Goal: Book appointment/travel/reservation

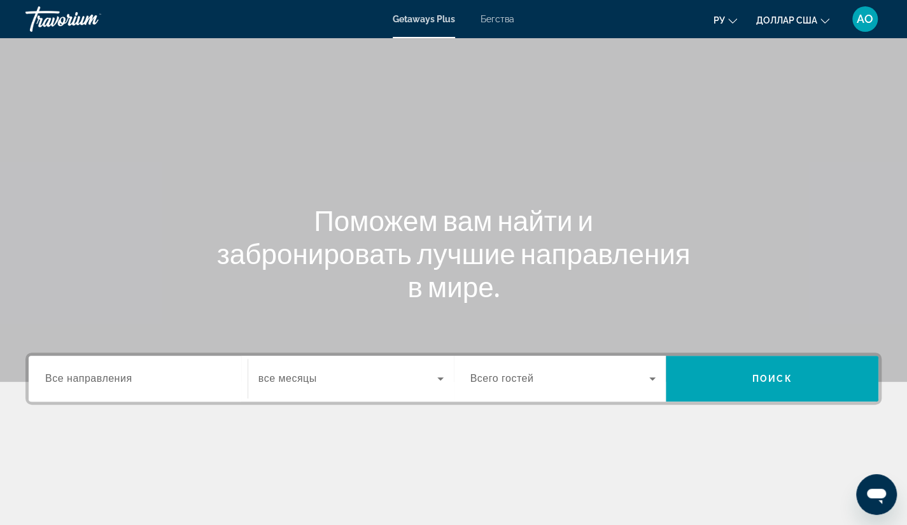
click at [122, 380] on span "Все направления" at bounding box center [88, 378] width 87 height 11
click at [122, 380] on input "Destination Все направления" at bounding box center [138, 379] width 186 height 15
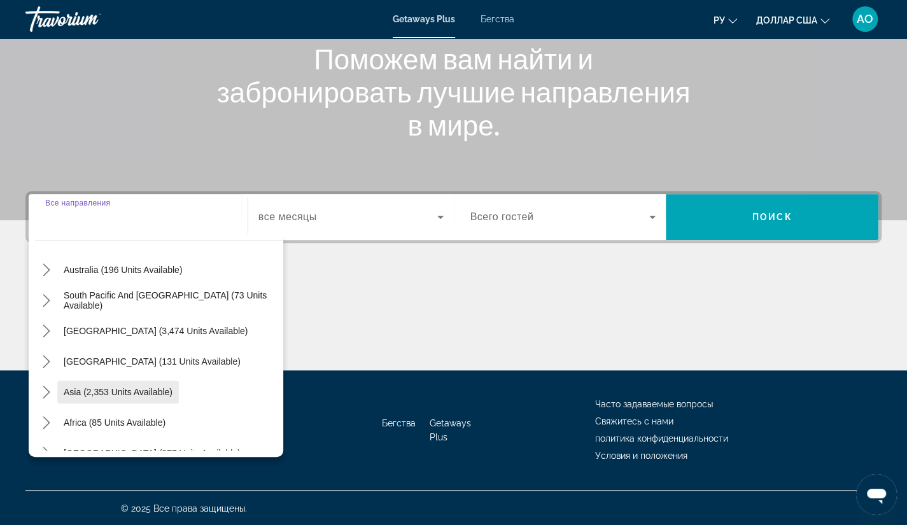
scroll to position [160, 0]
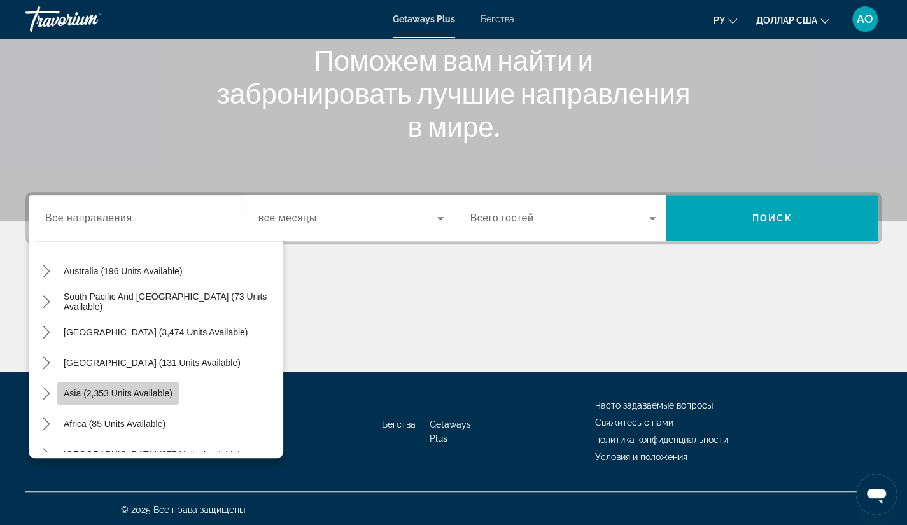
click at [57, 385] on span "Select destination: Asia (2,353 units available)" at bounding box center [118, 393] width 122 height 31
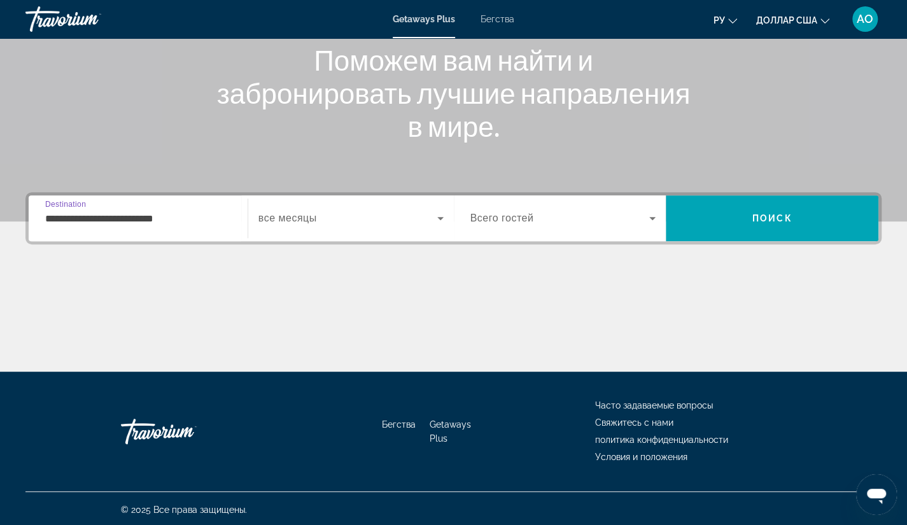
scroll to position [162, 0]
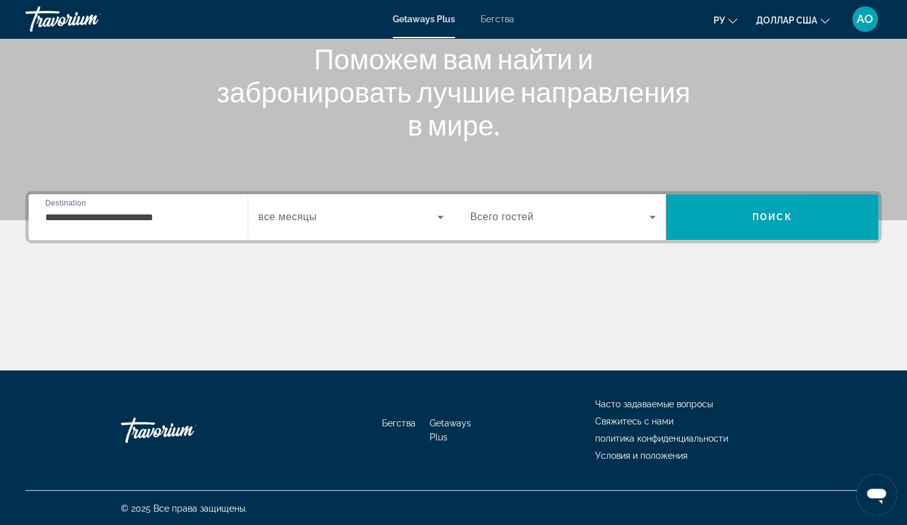
click at [67, 216] on input "**********" at bounding box center [138, 217] width 186 height 15
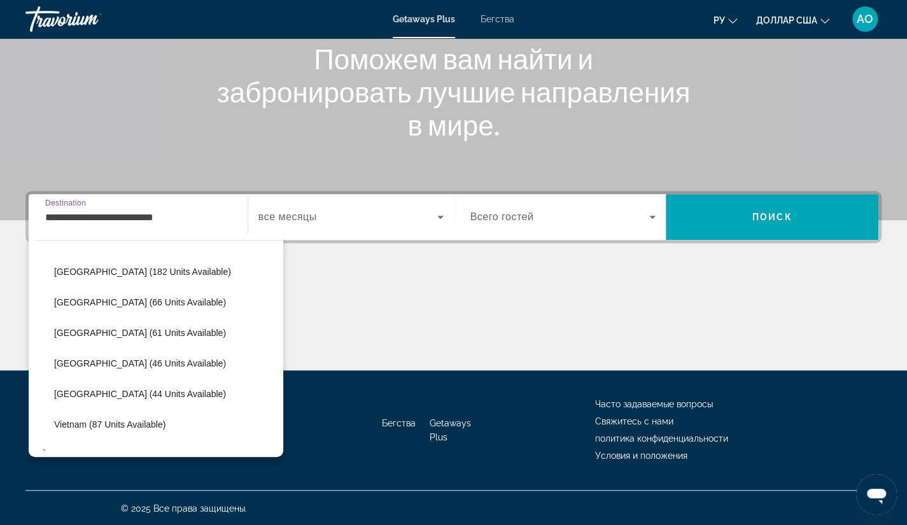
scroll to position [512, 0]
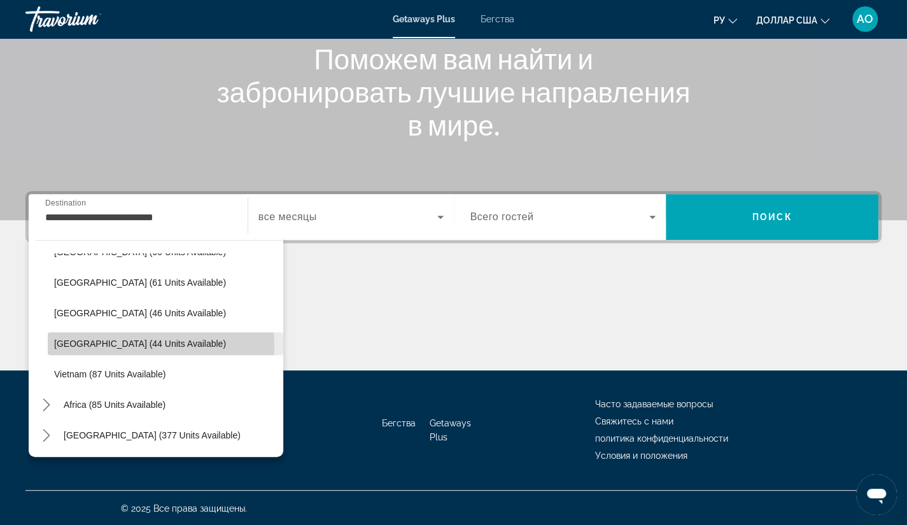
click at [146, 345] on span "[GEOGRAPHIC_DATA] (44 units available)" at bounding box center [140, 344] width 172 height 10
type input "**********"
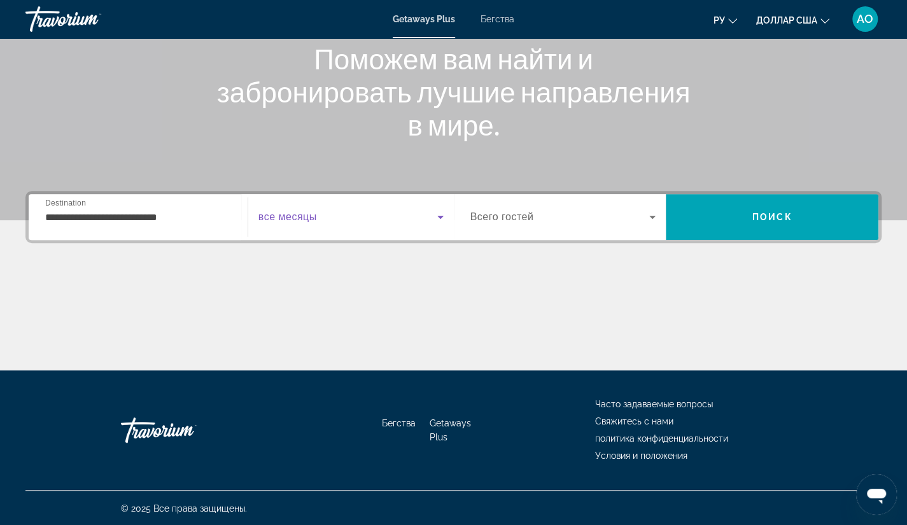
click at [441, 215] on icon "Виджет поиска" at bounding box center [440, 216] width 15 height 15
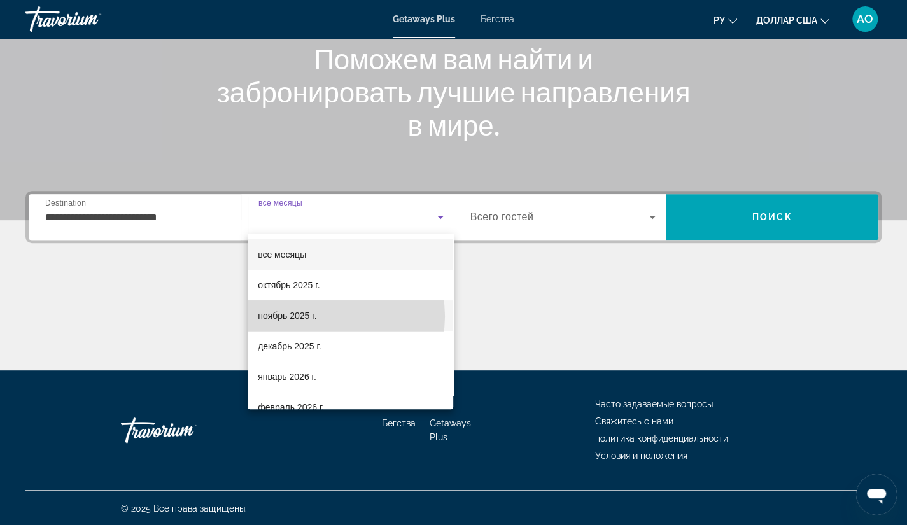
click at [330, 316] on mat-option "ноябрь 2025 г." at bounding box center [351, 315] width 206 height 31
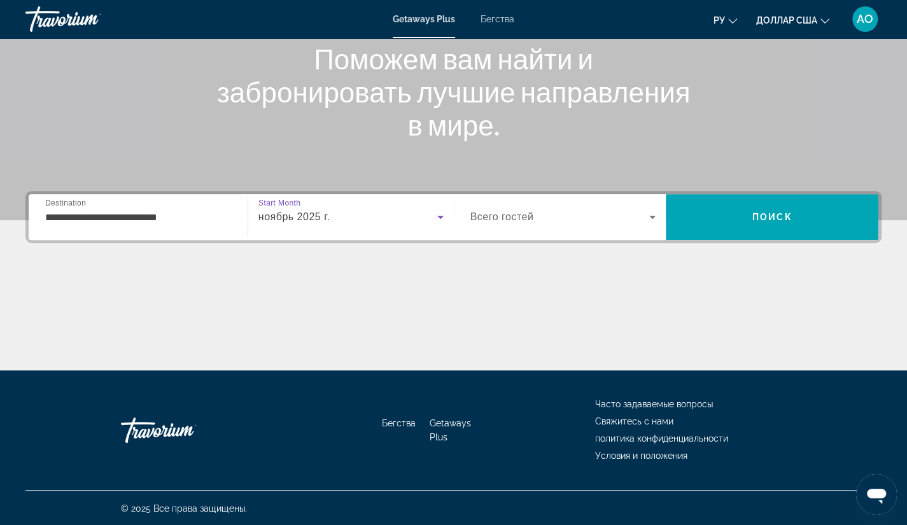
click at [439, 215] on icon "Виджет поиска" at bounding box center [440, 216] width 15 height 15
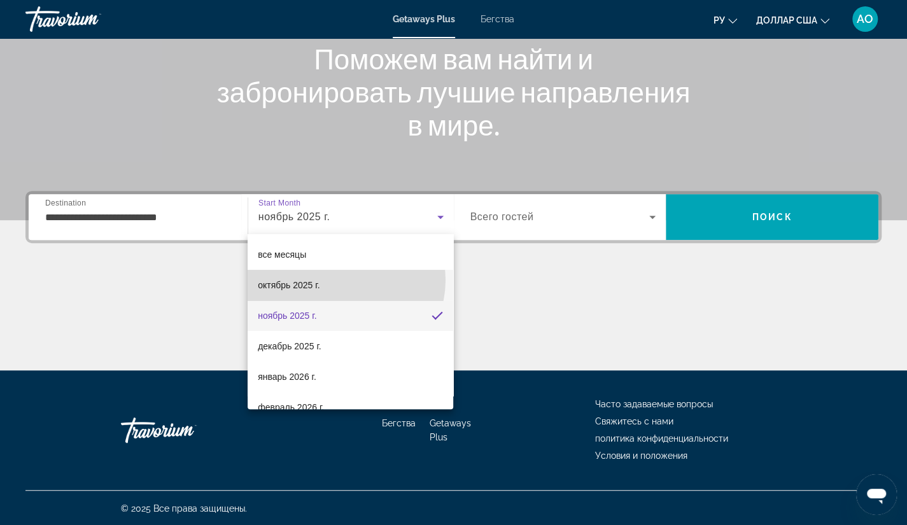
click at [344, 280] on mat-option "октябрь 2025 г." at bounding box center [351, 285] width 206 height 31
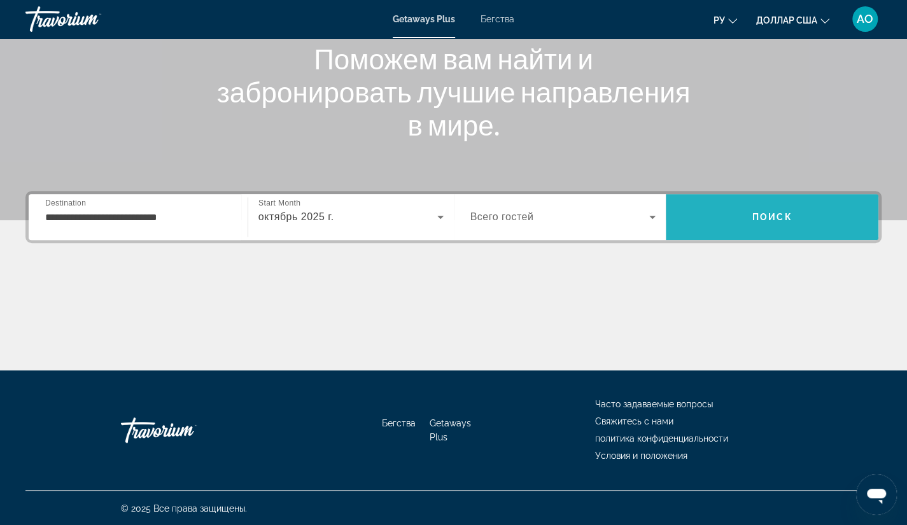
click at [761, 216] on span "Поиск" at bounding box center [773, 217] width 40 height 10
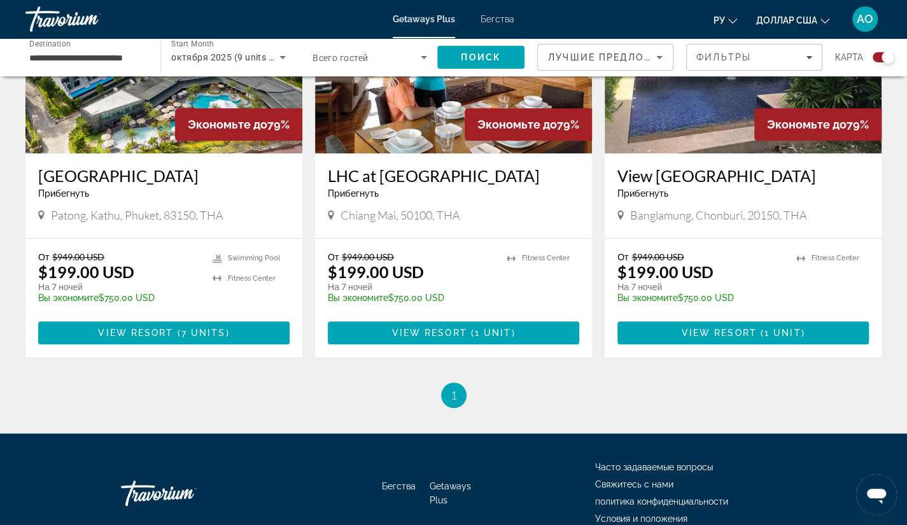
scroll to position [565, 0]
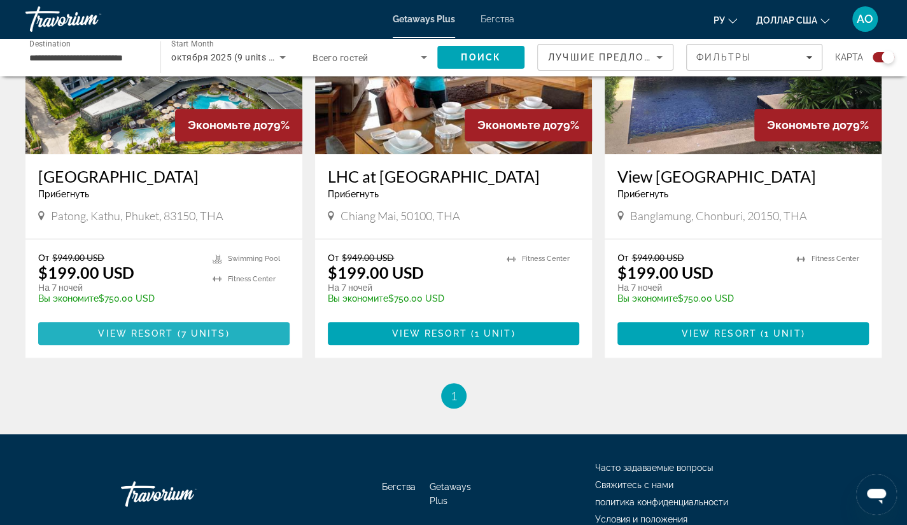
click at [201, 334] on span "7 units" at bounding box center [203, 334] width 45 height 10
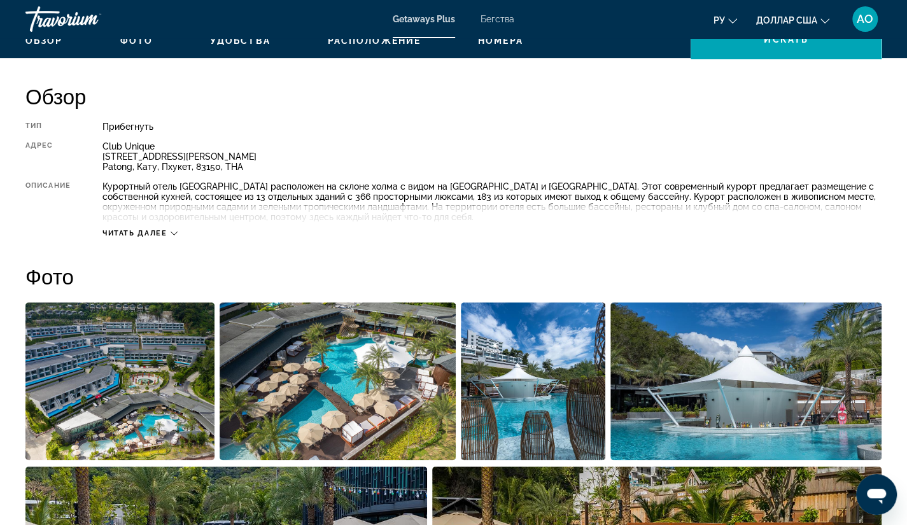
scroll to position [406, 0]
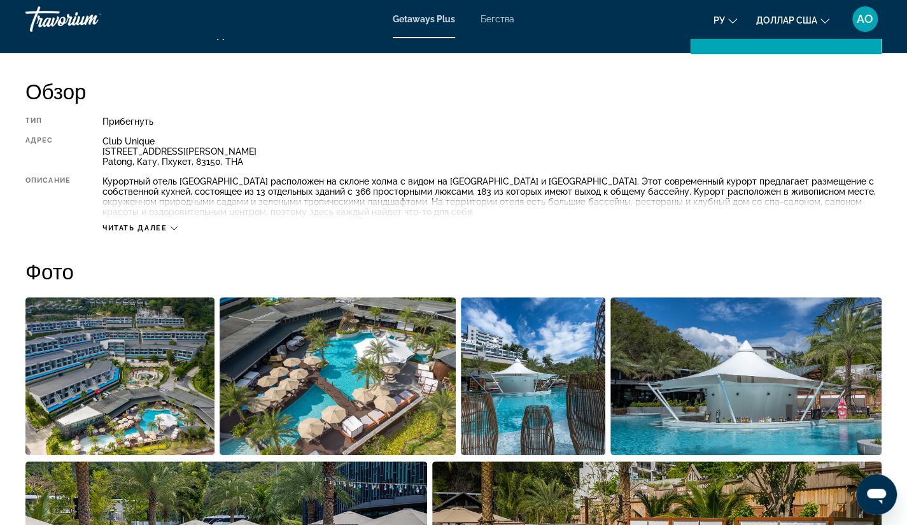
click at [499, 118] on div "Прибегнуть" at bounding box center [491, 122] width 779 height 10
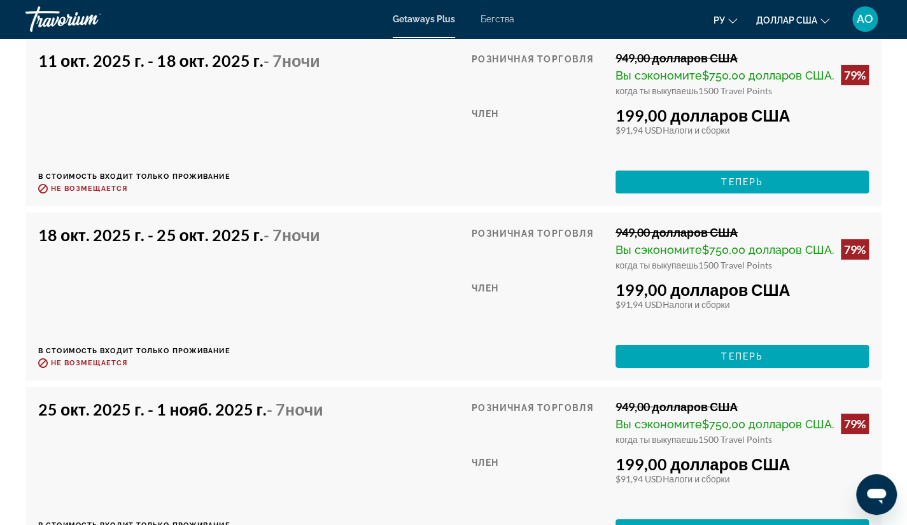
scroll to position [2501, 0]
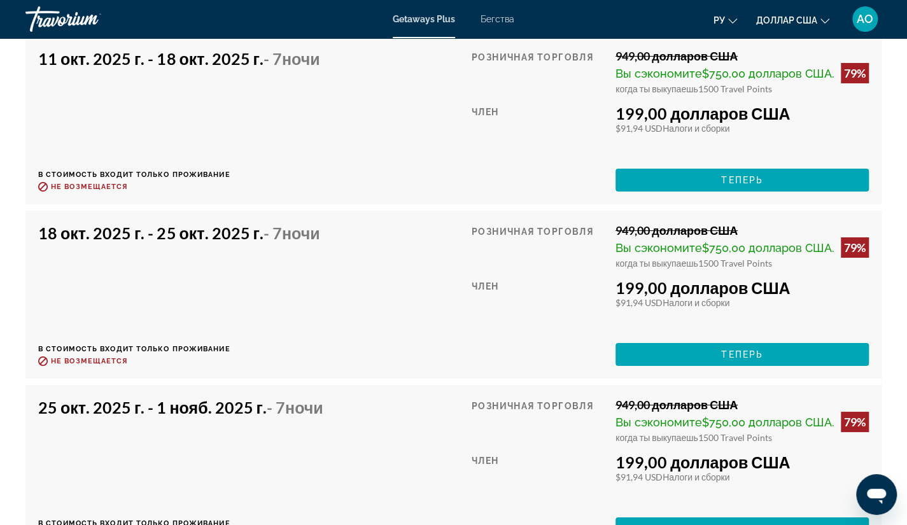
click at [162, 249] on div "18 окт. 2025 г. - 25 окт. 2025 г. - 7 ночи" at bounding box center [179, 235] width 282 height 25
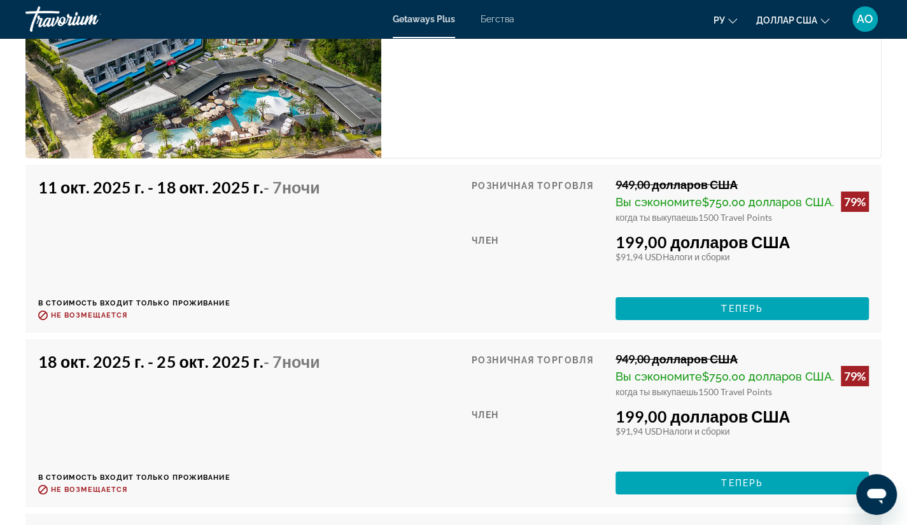
scroll to position [2373, 0]
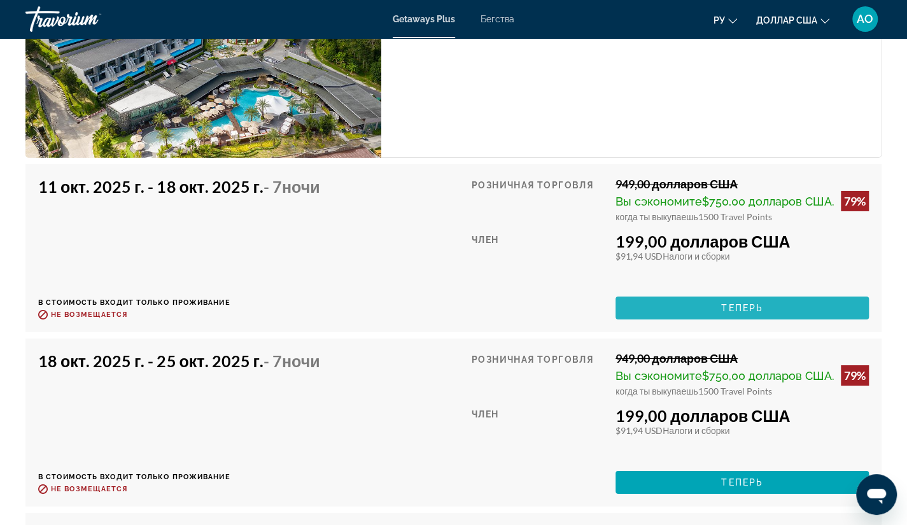
click at [714, 323] on span "Основное содержание" at bounding box center [742, 308] width 253 height 31
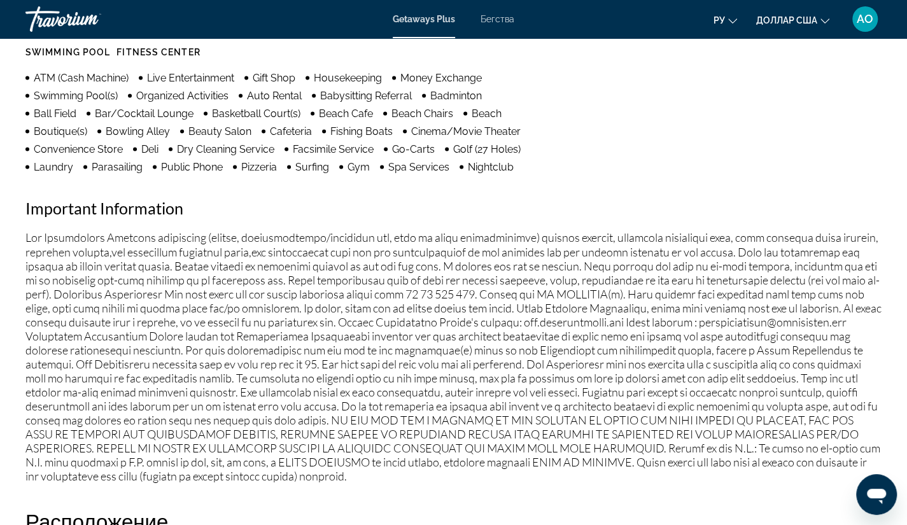
scroll to position [1110, 0]
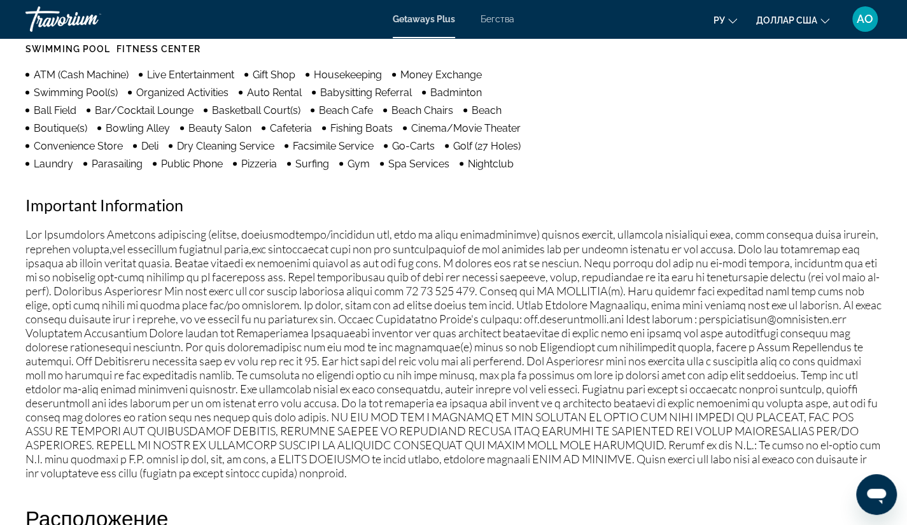
click at [502, 21] on font "Бегства" at bounding box center [498, 19] width 34 height 10
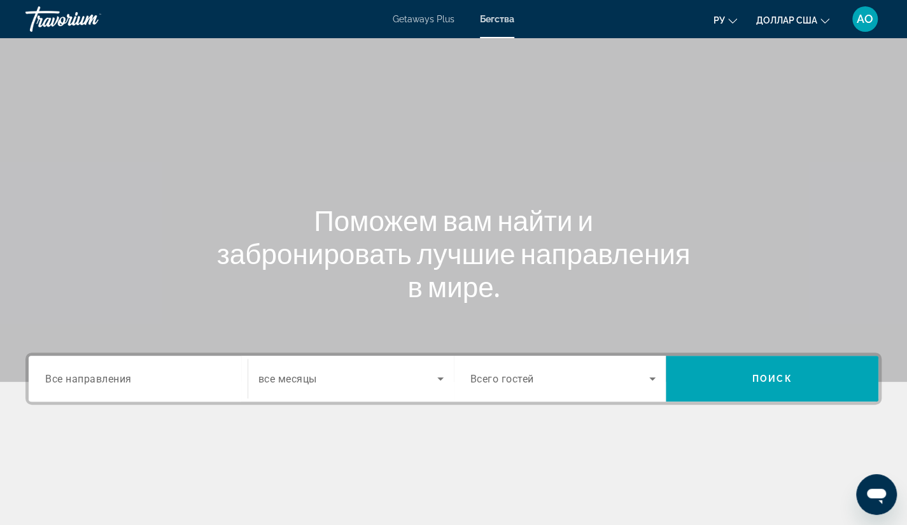
click at [85, 384] on span "Все направления" at bounding box center [88, 378] width 87 height 12
click at [85, 384] on input "Destination Все направления" at bounding box center [138, 379] width 186 height 15
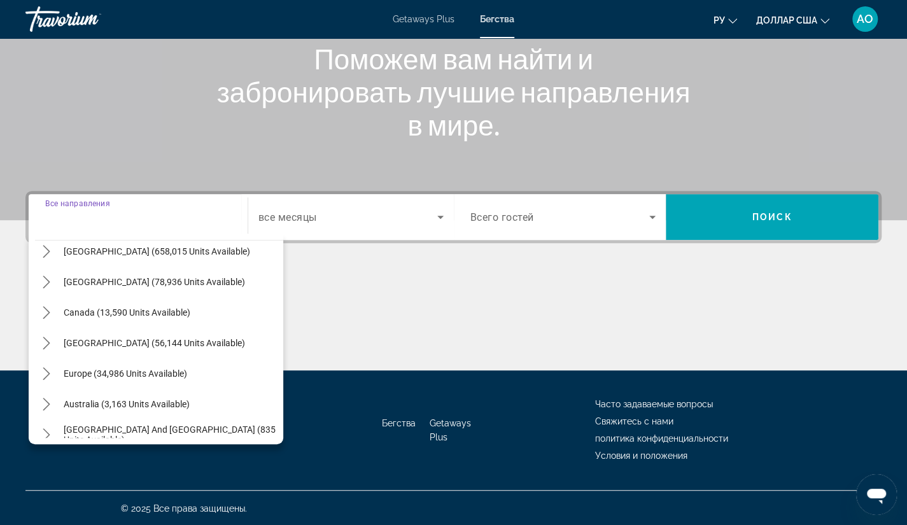
scroll to position [41, 0]
click at [44, 375] on icon "Toggle Europe (34,986 units available) submenu" at bounding box center [46, 374] width 13 height 13
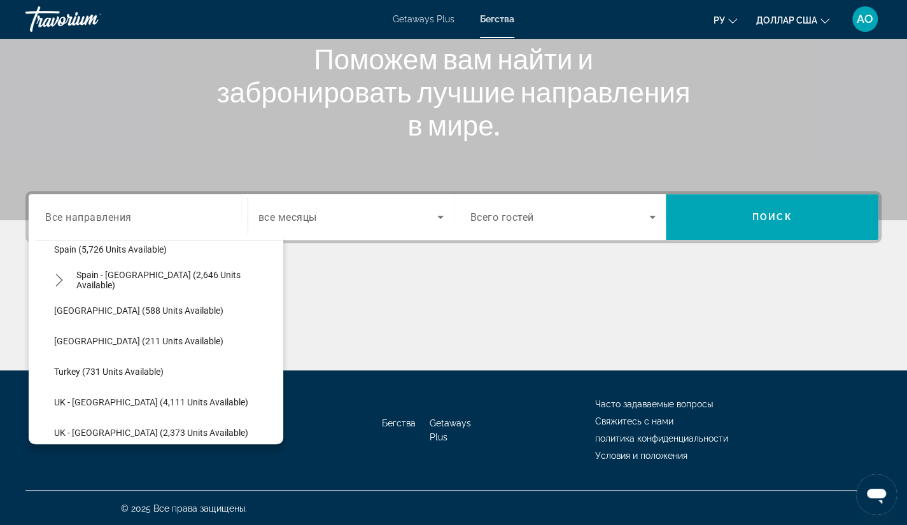
scroll to position [686, 0]
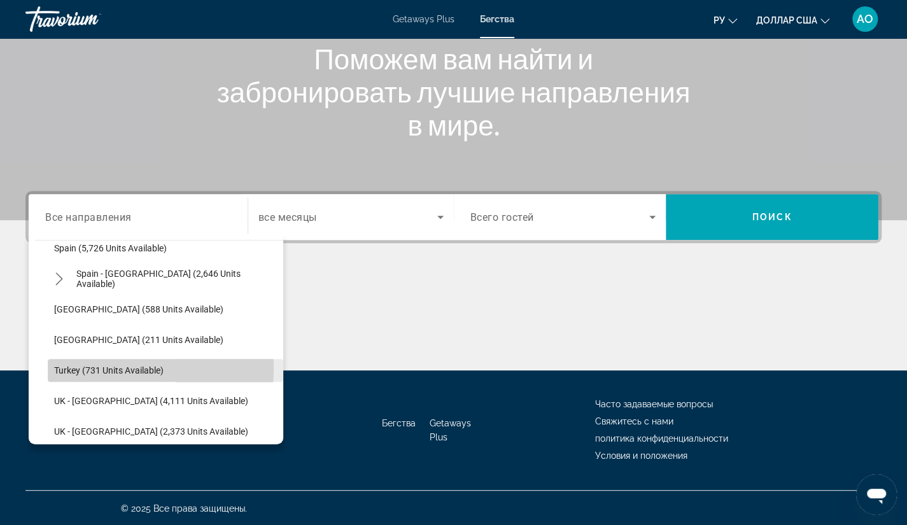
click at [63, 367] on span "Turkey (731 units available)" at bounding box center [109, 370] width 110 height 10
type input "**********"
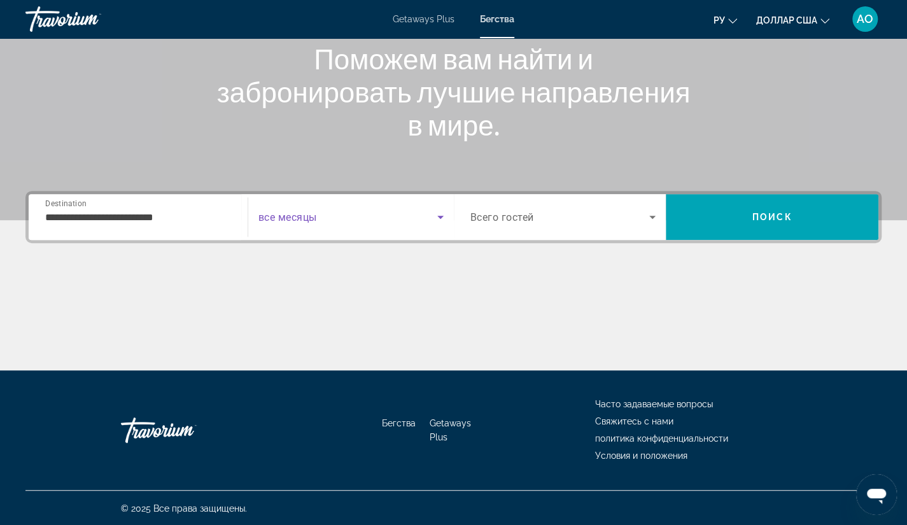
click at [441, 216] on icon "Search widget" at bounding box center [440, 217] width 6 height 3
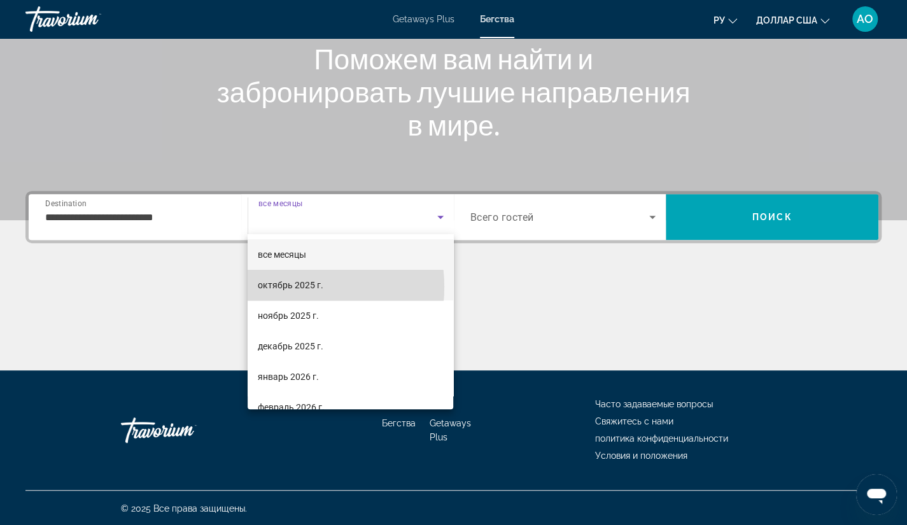
click at [281, 287] on font "октябрь 2025 г." at bounding box center [291, 285] width 66 height 10
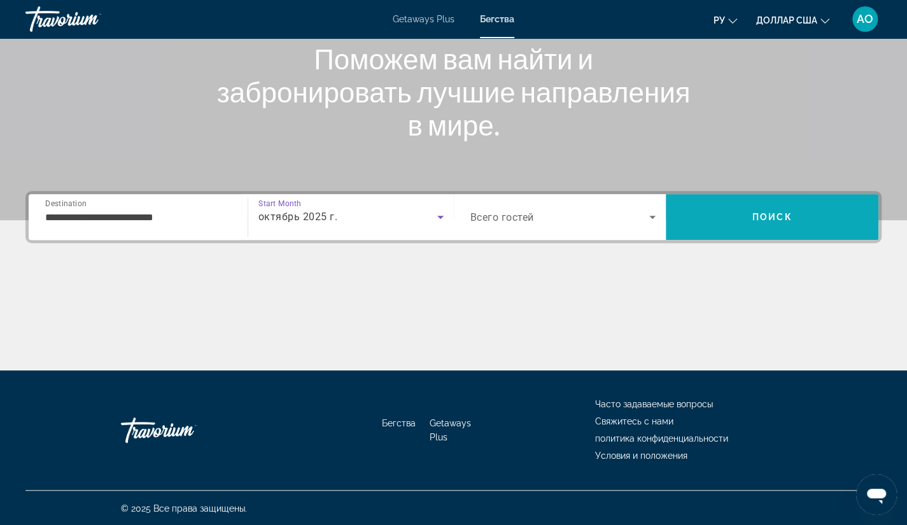
click at [788, 218] on span "Поиск" at bounding box center [773, 217] width 40 height 10
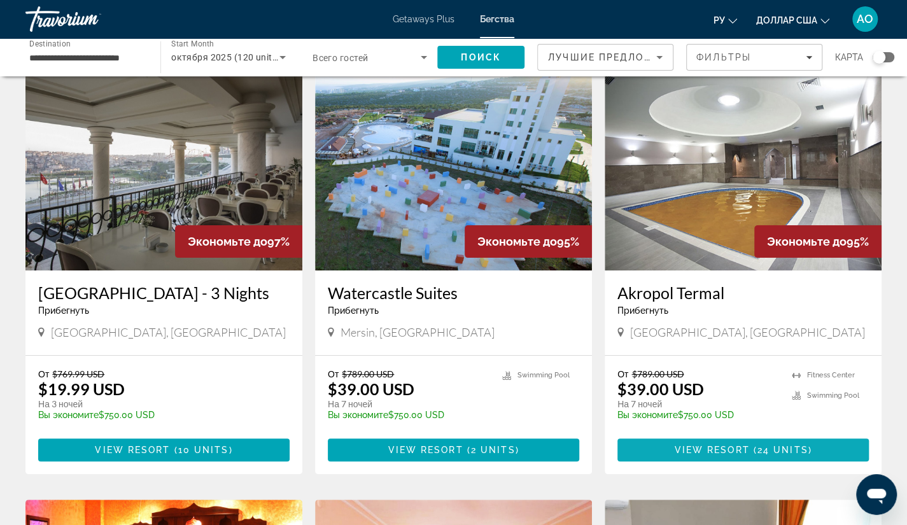
scroll to position [69, 0]
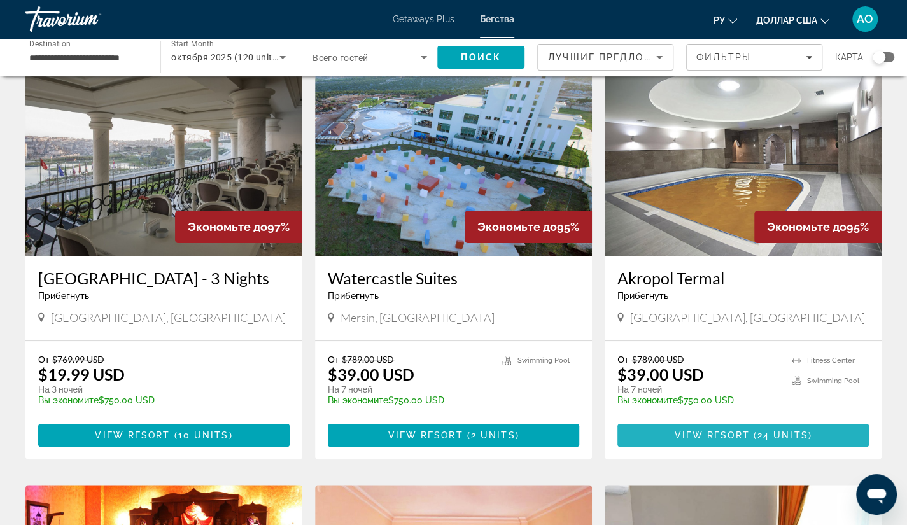
click at [675, 436] on span "Основное содержание" at bounding box center [743, 435] width 251 height 31
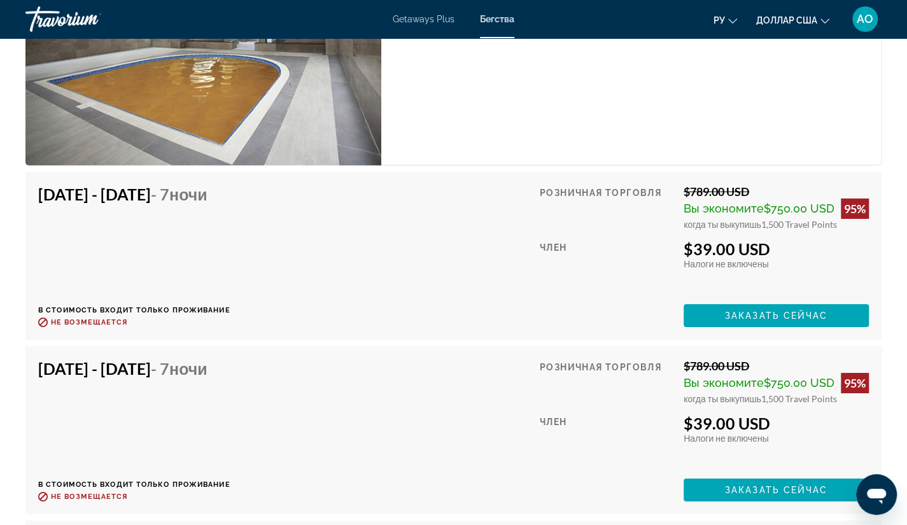
scroll to position [2293, 0]
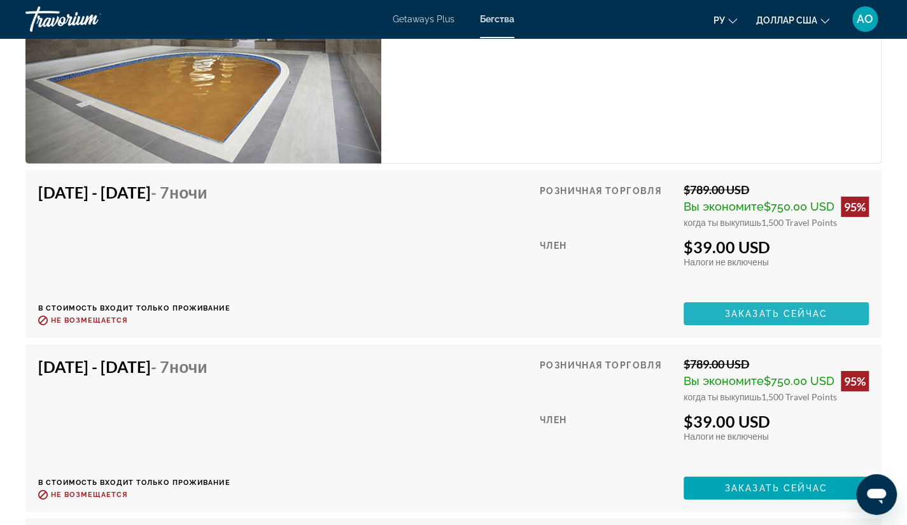
click at [745, 315] on span "Заказать сейчас" at bounding box center [776, 314] width 103 height 10
